Goal: Task Accomplishment & Management: Use online tool/utility

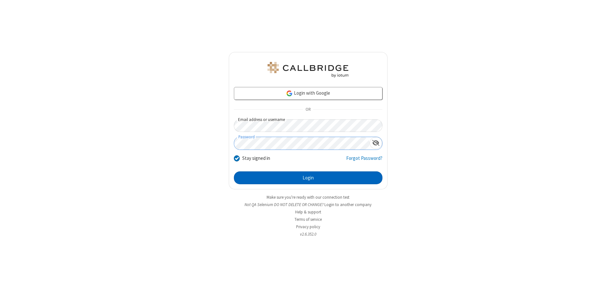
click at [308, 178] on button "Login" at bounding box center [308, 177] width 149 height 13
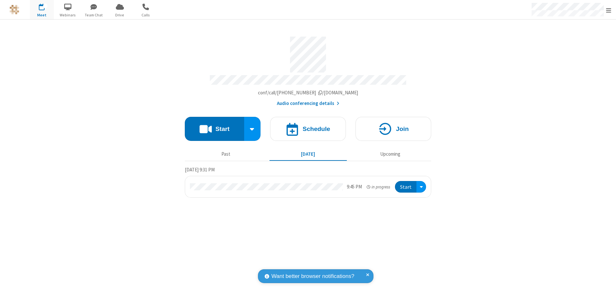
click at [609, 10] on span "Open menu" at bounding box center [609, 10] width 5 height 6
click at [120, 15] on span "Drive" at bounding box center [120, 15] width 24 height 6
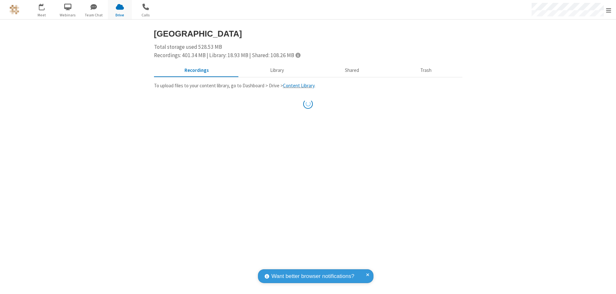
click at [276, 70] on button "Library" at bounding box center [277, 71] width 75 height 12
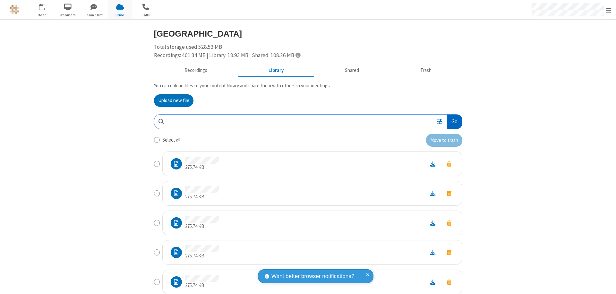
click at [452, 121] on button "Go" at bounding box center [454, 122] width 15 height 14
click at [171, 100] on button "Upload new file" at bounding box center [173, 100] width 39 height 13
